Goal: Navigation & Orientation: Find specific page/section

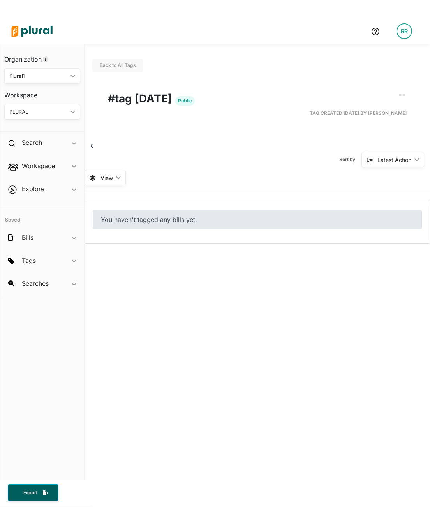
scroll to position [19, 0]
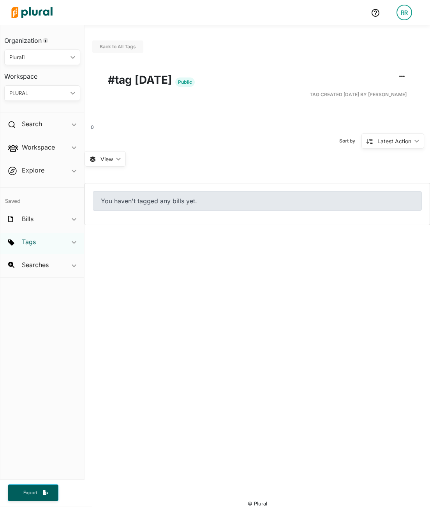
click at [35, 245] on h2 "Tags" at bounding box center [29, 242] width 14 height 9
click at [36, 242] on h2 "Tags" at bounding box center [29, 242] width 14 height 9
click at [47, 155] on div "Workspace ic_keyboard_arrow_down" at bounding box center [42, 148] width 84 height 21
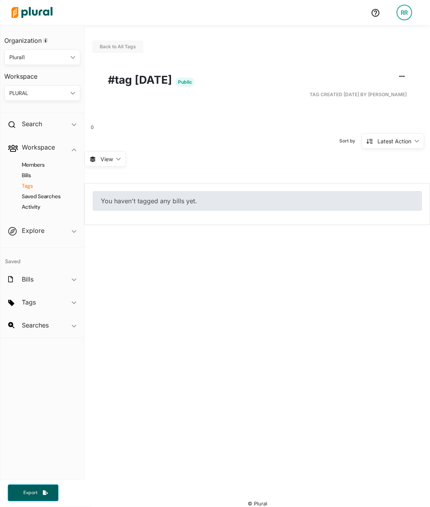
click at [35, 185] on h4 "Tags" at bounding box center [44, 185] width 64 height 7
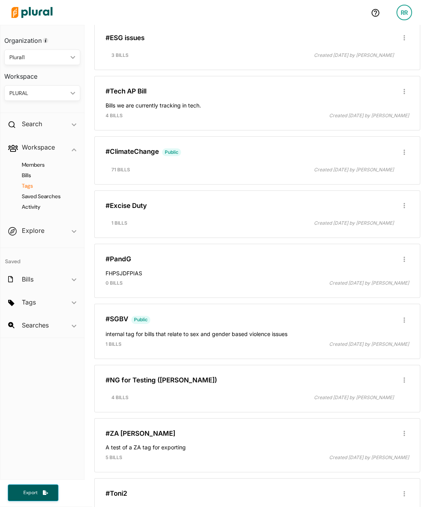
scroll to position [1218, 0]
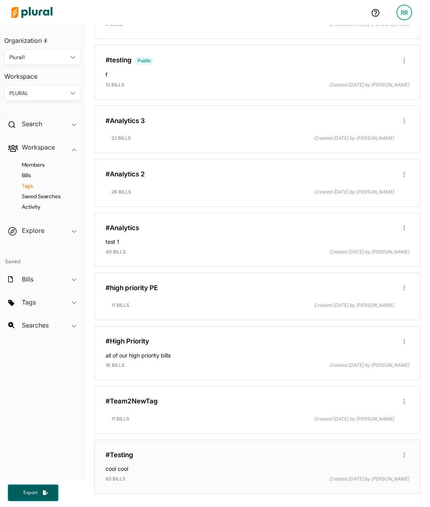
click at [178, 462] on h4 "cool cool" at bounding box center [258, 467] width 304 height 11
click at [129, 453] on link "#Testing" at bounding box center [120, 455] width 28 height 8
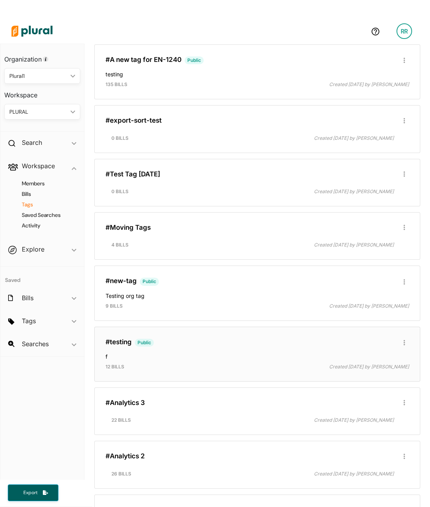
scroll to position [908, 0]
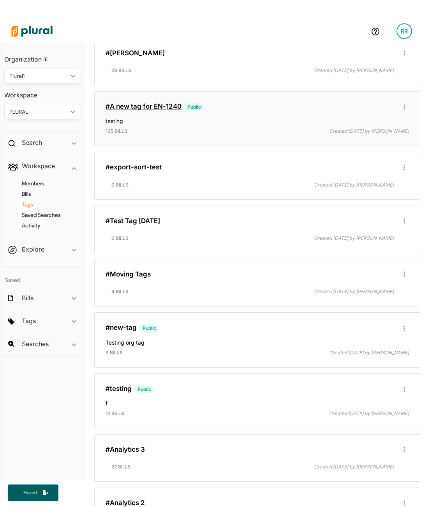
click at [160, 106] on link "#A new tag for EN-1240" at bounding box center [144, 106] width 76 height 8
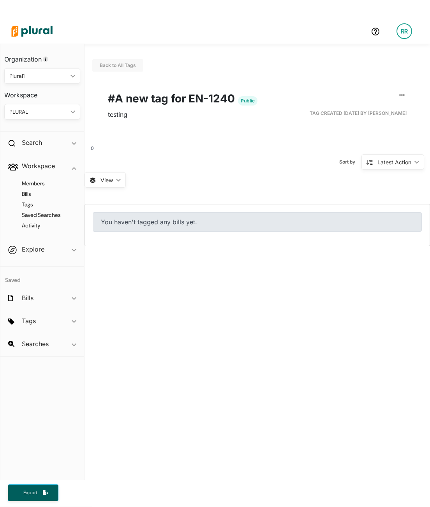
scroll to position [19, 0]
